Goal: Task Accomplishment & Management: Manage account settings

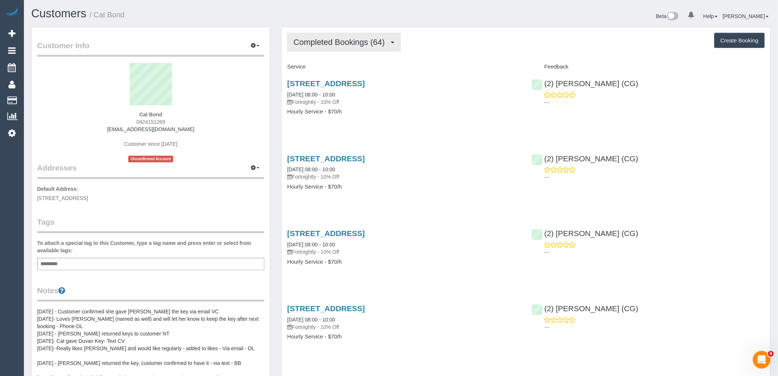
click at [354, 40] on span "Completed Bookings (64)" at bounding box center [341, 42] width 95 height 9
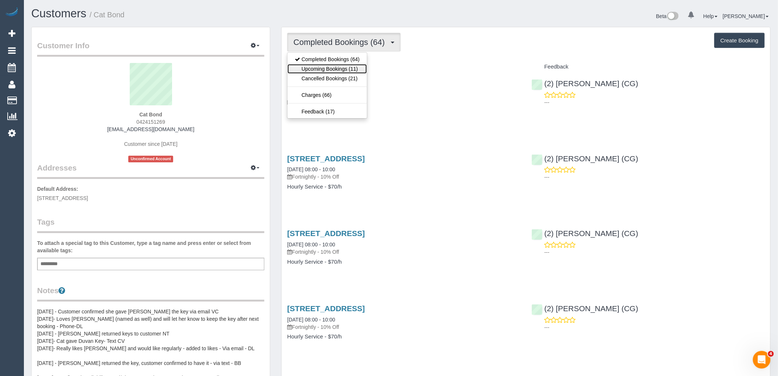
click at [346, 71] on link "Upcoming Bookings (11)" at bounding box center [327, 69] width 79 height 10
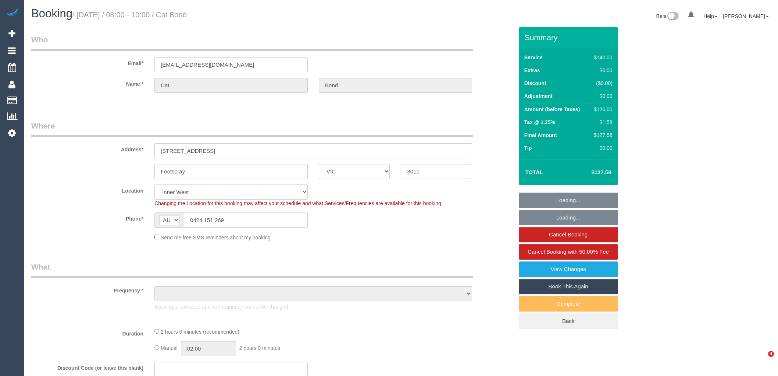
select select "VIC"
select select "object:544"
select select "string:stripe-pm_1Kqq4U2GScqysDRVmawTZbD2"
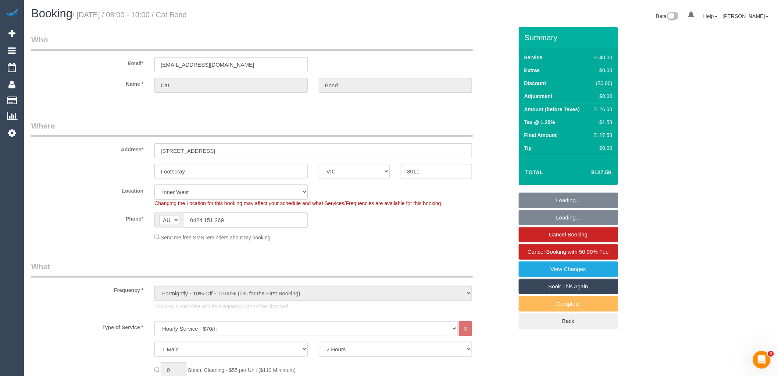
select select "33057"
select select "number:27"
select select "number:14"
select select "number:19"
select select "number:22"
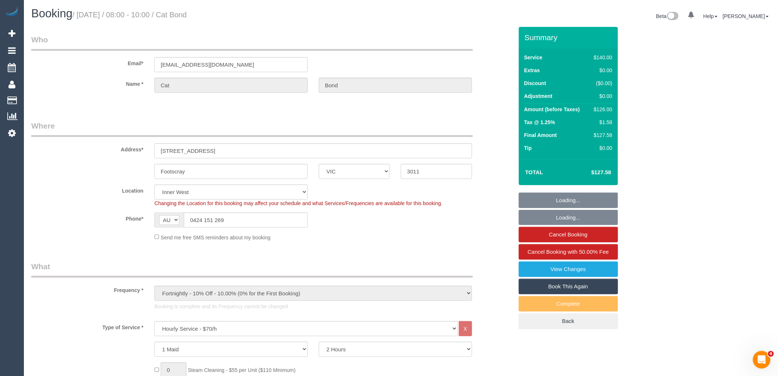
select select "object:1544"
select select "spot1"
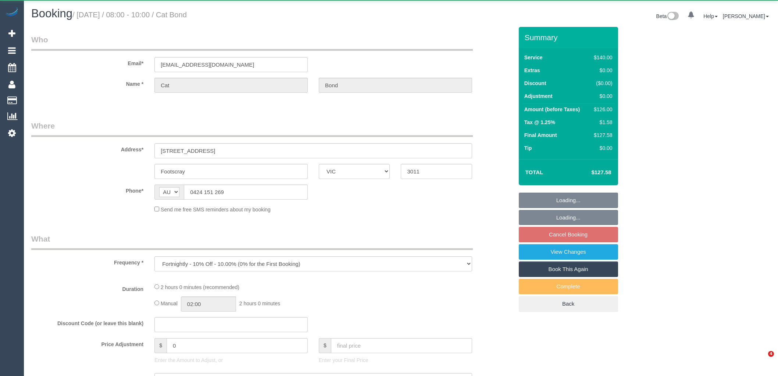
select select "VIC"
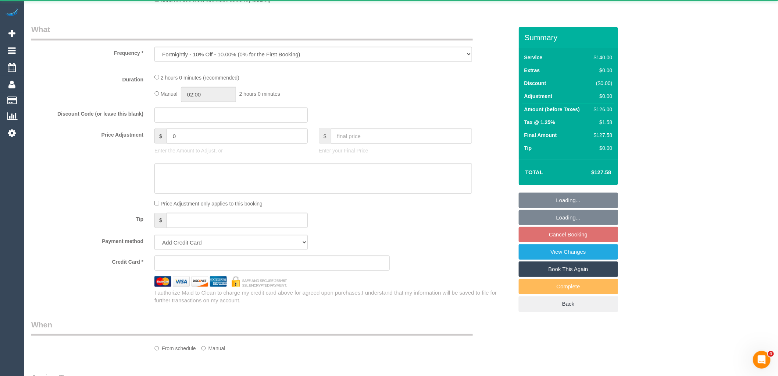
select select "string:stripe-pm_1Kqq4U2GScqysDRVmawTZbD2"
select select "number:27"
select select "number:14"
select select "number:19"
select select "number:22"
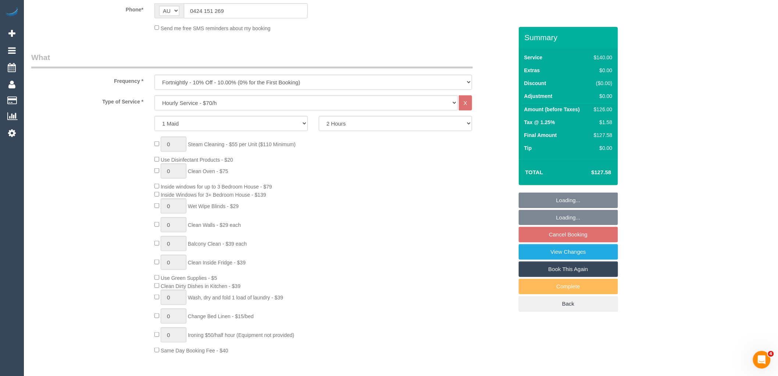
select select "33057"
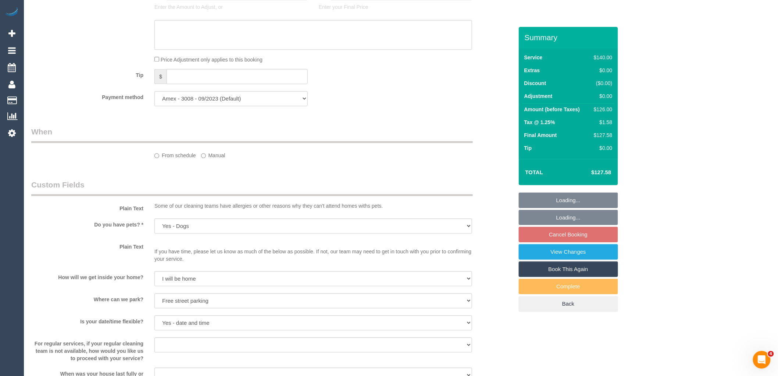
select select "object:1606"
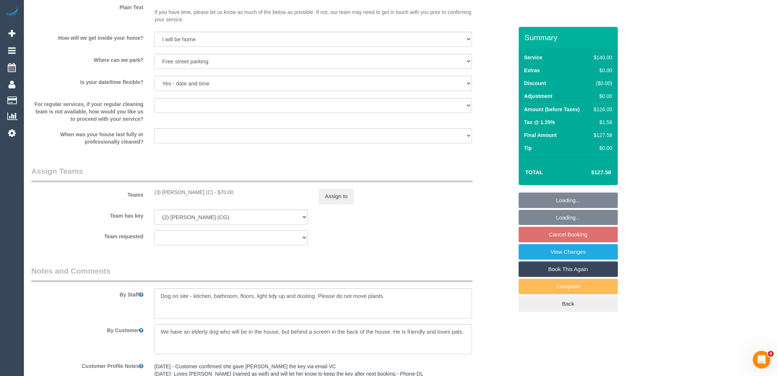
select select "spot2"
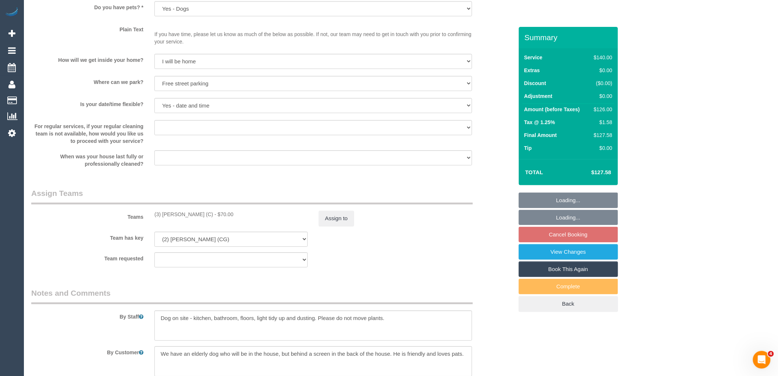
scroll to position [940, 0]
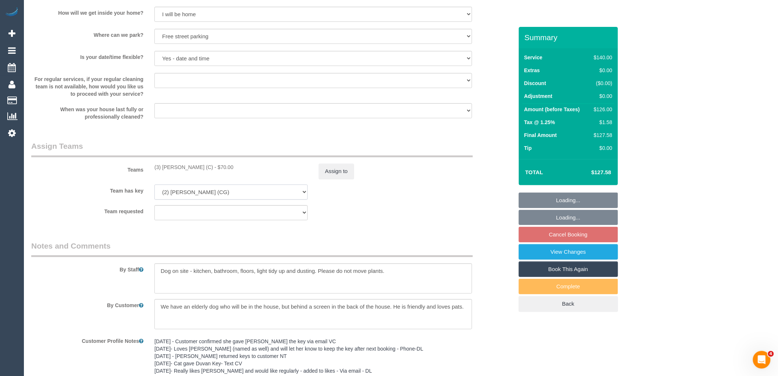
click at [240, 198] on select "(3) Lilian Placido (C) (0) Office (1) Debbie Brodjanac (FT) (1) Karen Cruz (FT)…" at bounding box center [231, 191] width 153 height 15
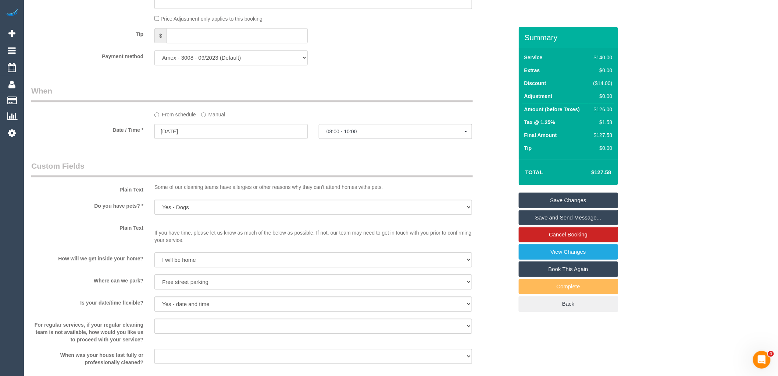
scroll to position [899, 0]
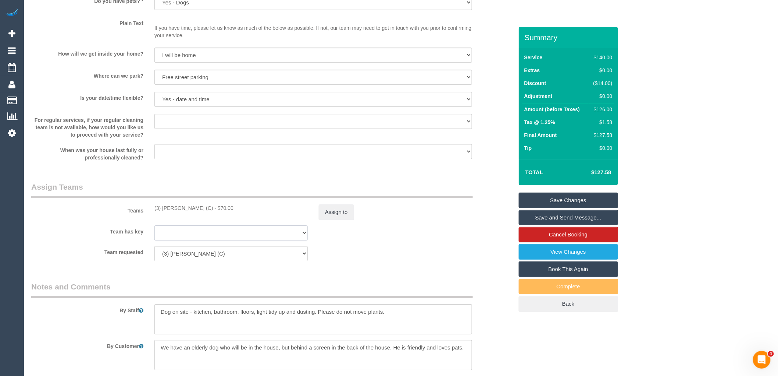
click at [238, 239] on select "(3) Lilian Placido (C) (0) Office (1) Debbie Brodjanac (FT) (1) Karen Cruz (FT)…" at bounding box center [231, 232] width 153 height 15
click at [155, 230] on select "(3) Lilian Placido (C) (0) Office (1) Debbie Brodjanac (FT) (1) Karen Cruz (FT)…" at bounding box center [231, 232] width 153 height 15
select select "? string:null ?"
click at [437, 250] on sui-booking-teams "Teams (3) Lilian Placido (C) - $70.00 Assign to Team has key (3) Lilian Placido…" at bounding box center [272, 220] width 482 height 79
click at [567, 199] on link "Save Changes" at bounding box center [568, 199] width 99 height 15
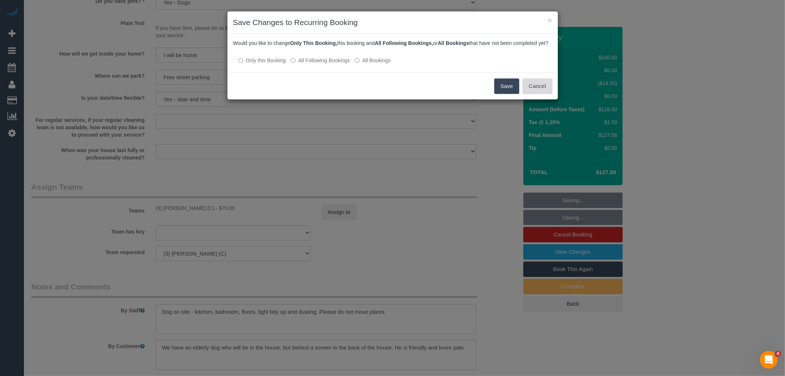
click at [543, 89] on button "Cancel" at bounding box center [537, 85] width 30 height 15
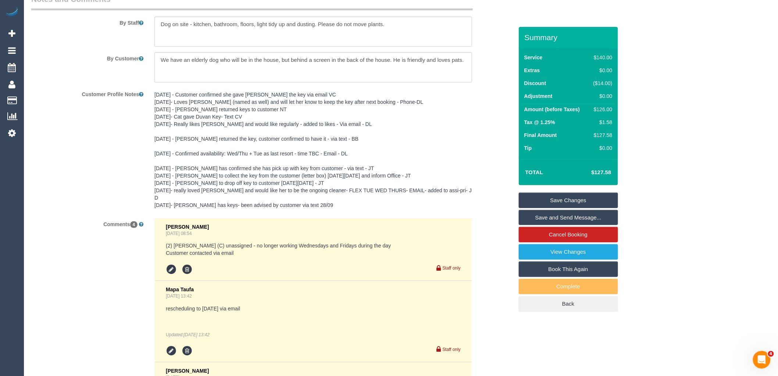
scroll to position [1185, 0]
click at [244, 91] on sui-booking-comments "By Staff By Customer Customer Profile Notes Comments 4 Chellsea Espinosa Jul 15…" at bounding box center [272, 259] width 482 height 528
click at [255, 100] on pre "[DATE] - Customer confirmed she gave [PERSON_NAME] the key via email VC [DATE]-…" at bounding box center [314, 151] width 318 height 118
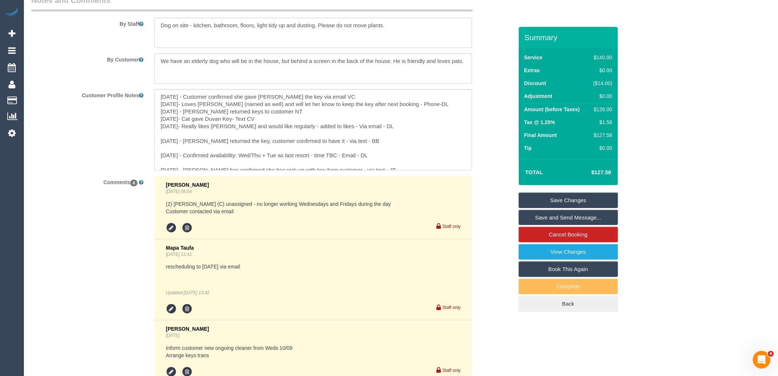
scroll to position [1062, 0]
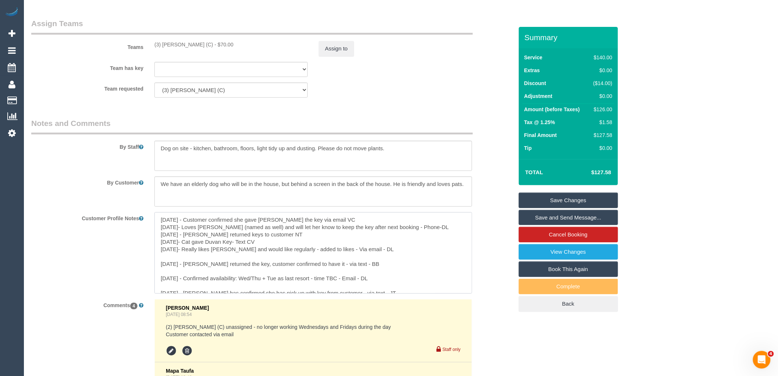
drag, startPoint x: 270, startPoint y: 225, endPoint x: 146, endPoint y: 225, distance: 124.0
click at [146, 225] on div "Customer Profile Notes" at bounding box center [272, 252] width 493 height 81
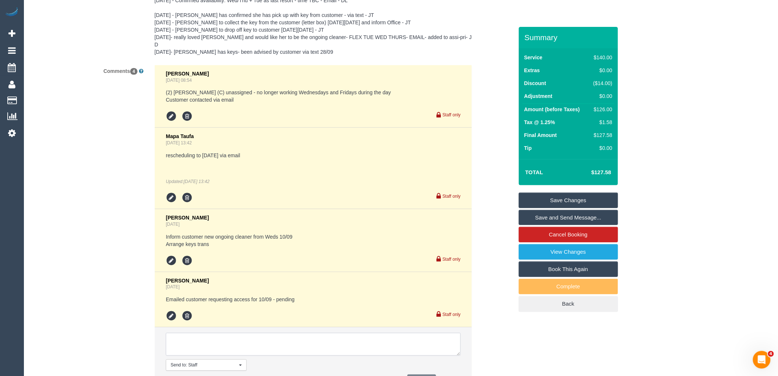
click at [233, 306] on ul "Chellsea Espinosa Jul 15, 2025 08:54 (2) Binoy Adheesha (C) unassigned - no lon…" at bounding box center [313, 228] width 317 height 326
paste textarea "06/02/25 - Customer confirmed she gave Binoy the key via email VC"
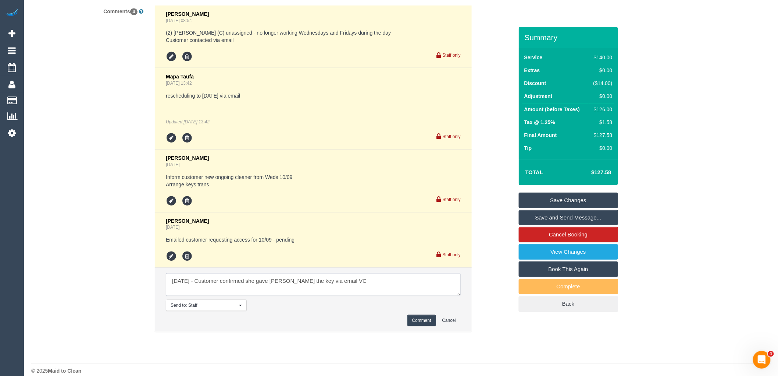
scroll to position [1405, 0]
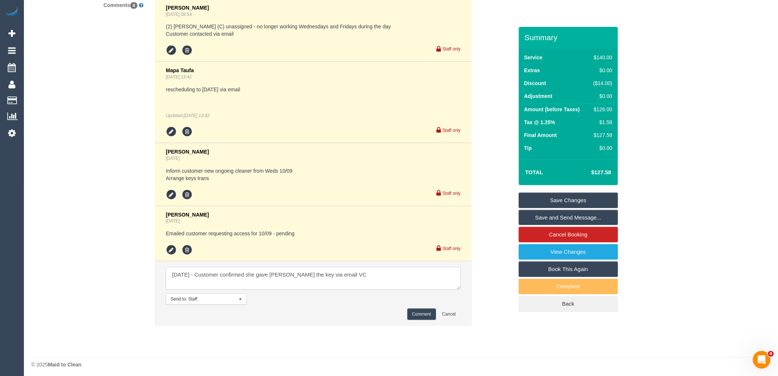
type textarea "06/02/25 - Customer confirmed she gave Binoy the key via email VC"
click at [428, 310] on button "Comment" at bounding box center [422, 313] width 29 height 11
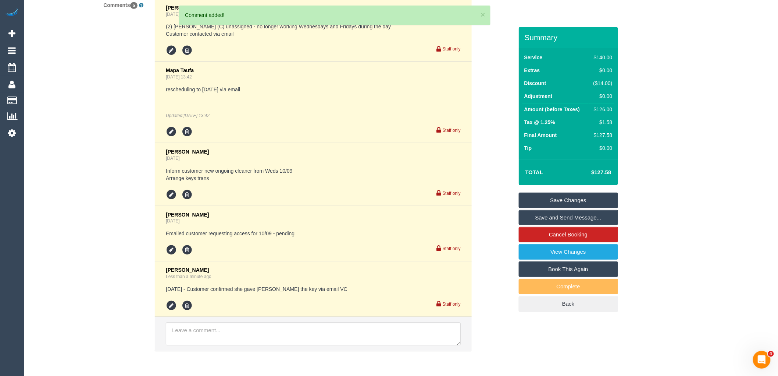
click at [561, 199] on link "Save Changes" at bounding box center [568, 199] width 99 height 15
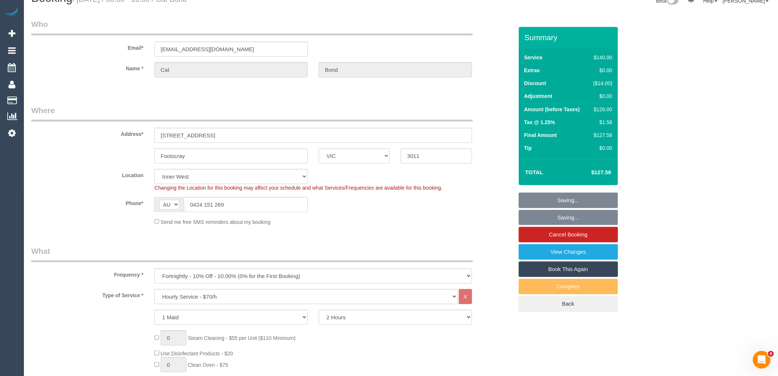
scroll to position [0, 0]
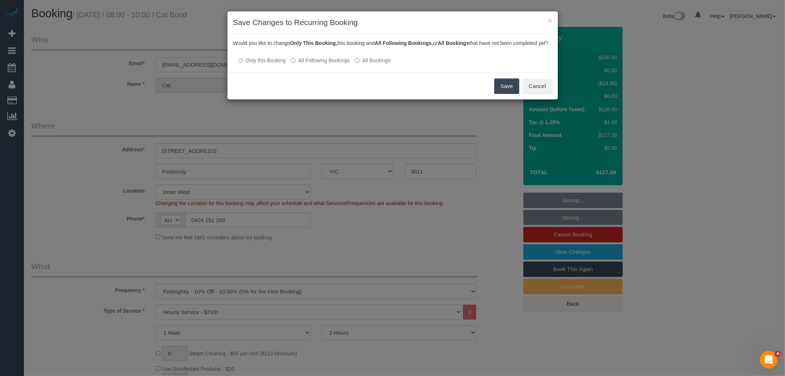
click at [334, 64] on label "All Following Bookings" at bounding box center [320, 60] width 59 height 7
click at [511, 94] on button "Save" at bounding box center [506, 85] width 25 height 15
